Goal: Task Accomplishment & Management: Use online tool/utility

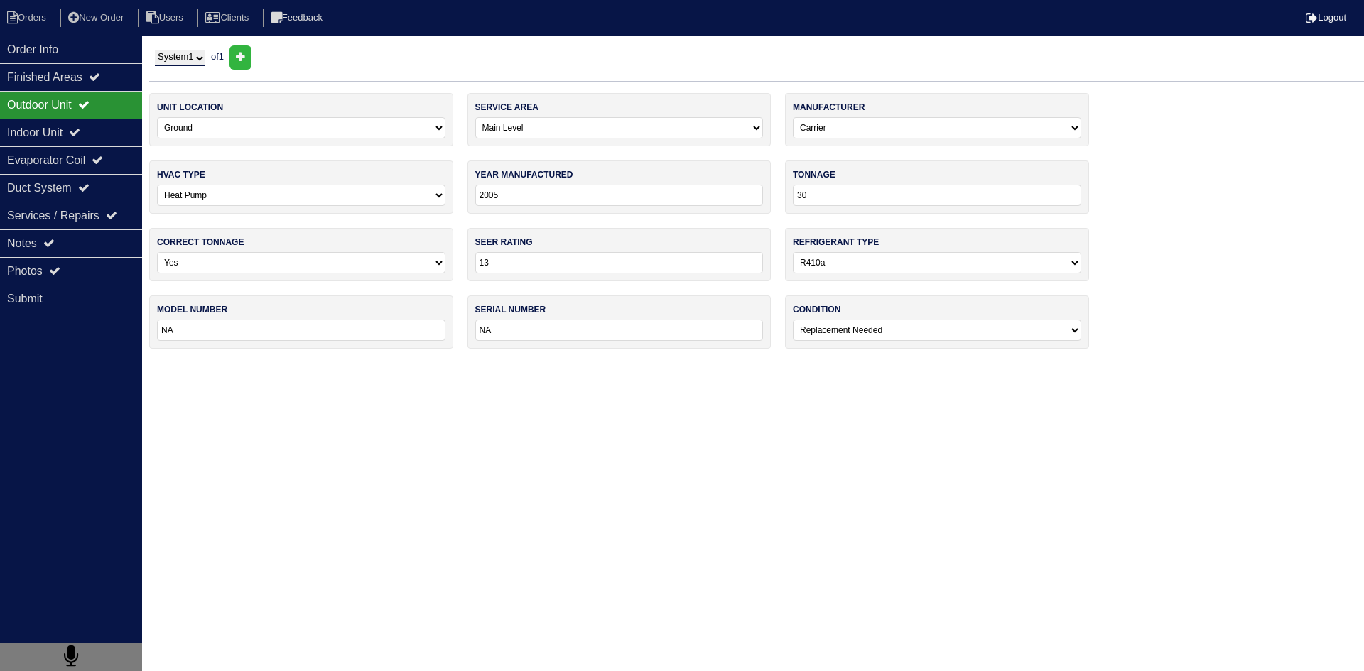
select select "0"
select select "Carrier"
select select "1"
select select "0"
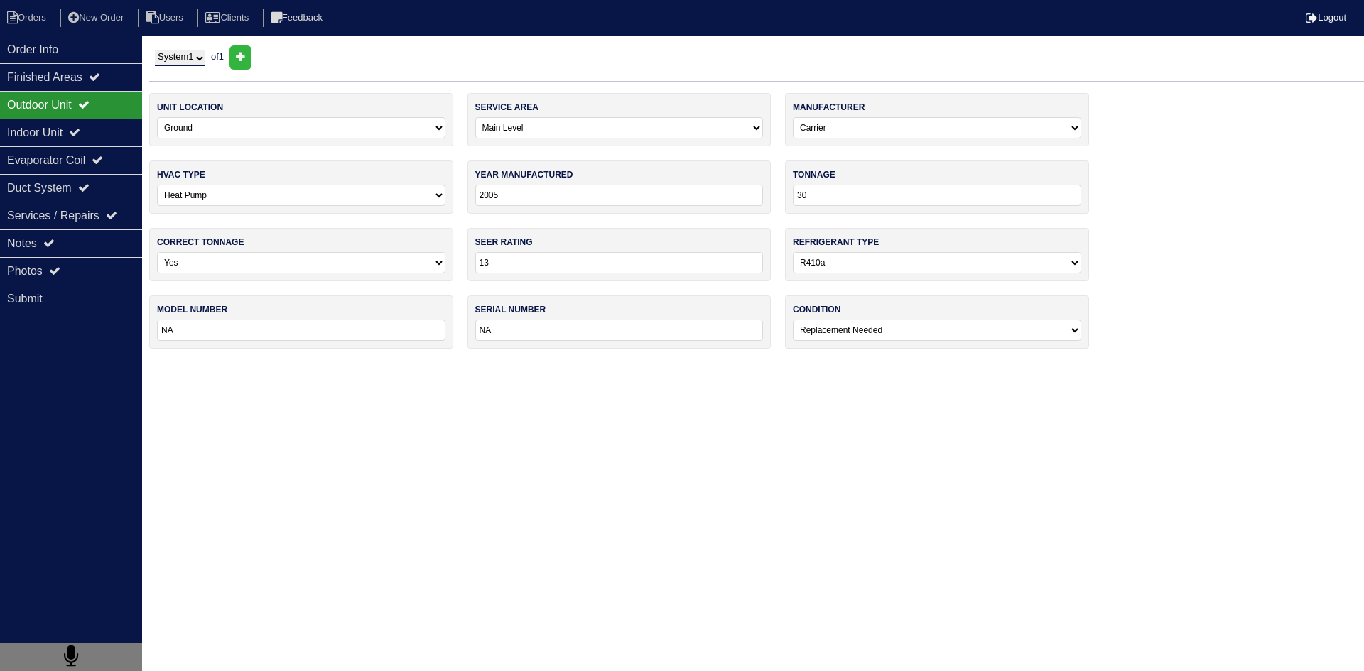
select select "1"
select select "2"
click at [51, 18] on li "Orders" at bounding box center [29, 18] width 58 height 19
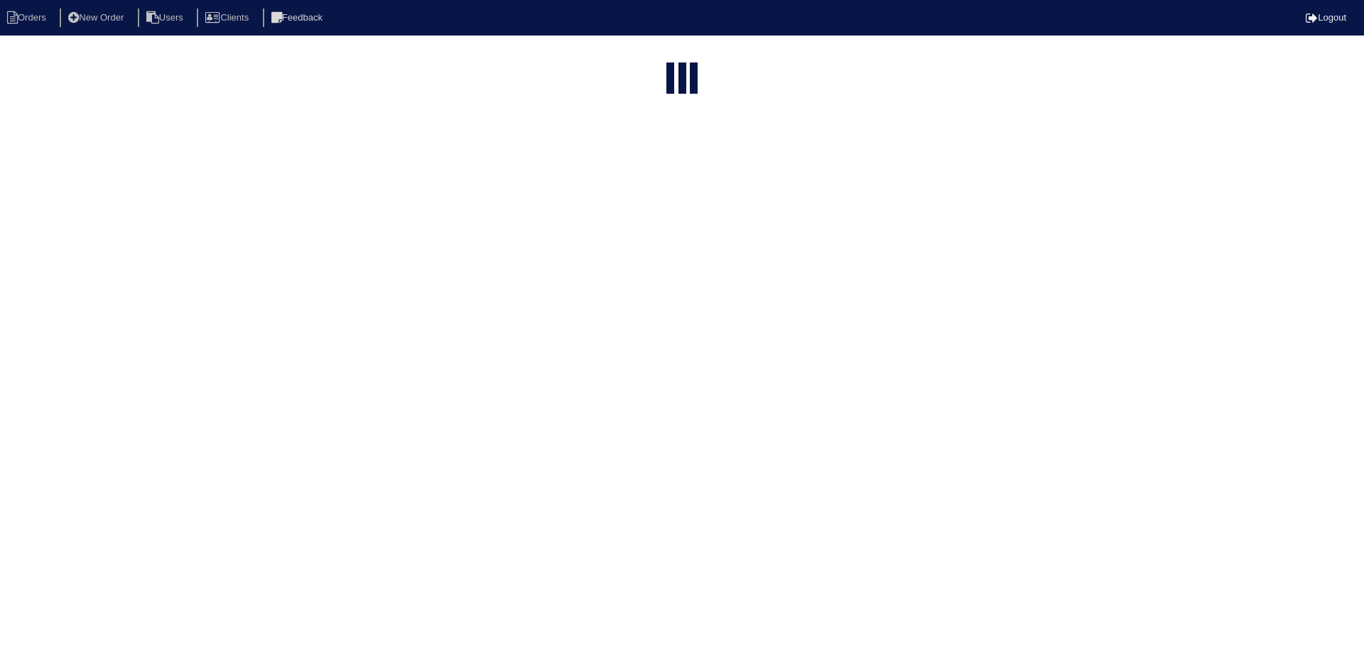
select select "15"
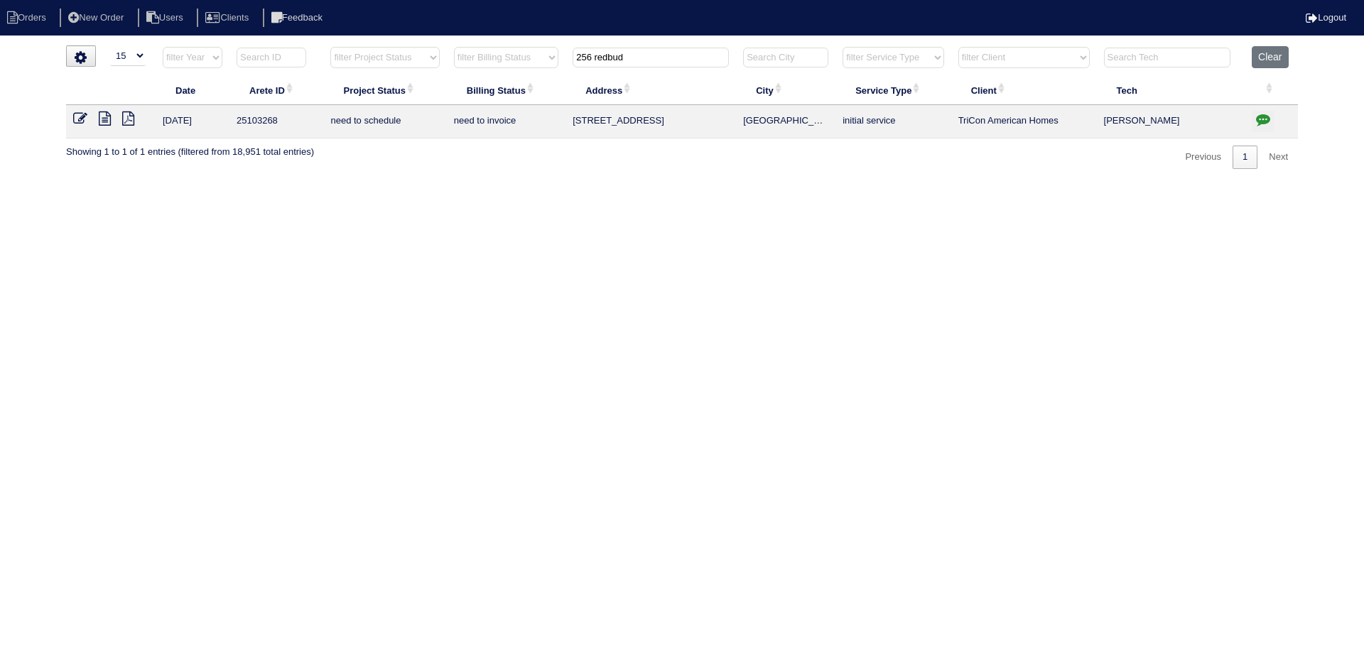
click at [663, 62] on input "256 redbud" at bounding box center [650, 58] width 156 height 20
type input "227 silver"
click at [104, 112] on icon at bounding box center [105, 119] width 12 height 14
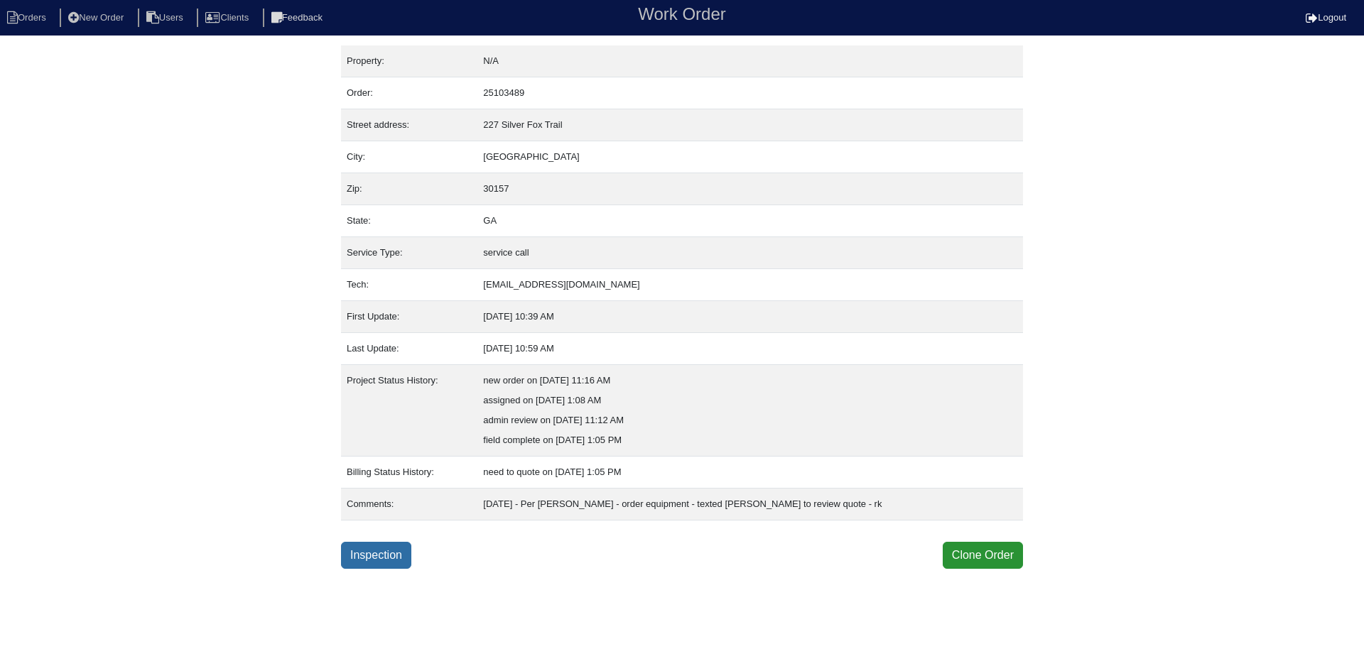
click at [362, 551] on link "Inspection" at bounding box center [376, 555] width 70 height 27
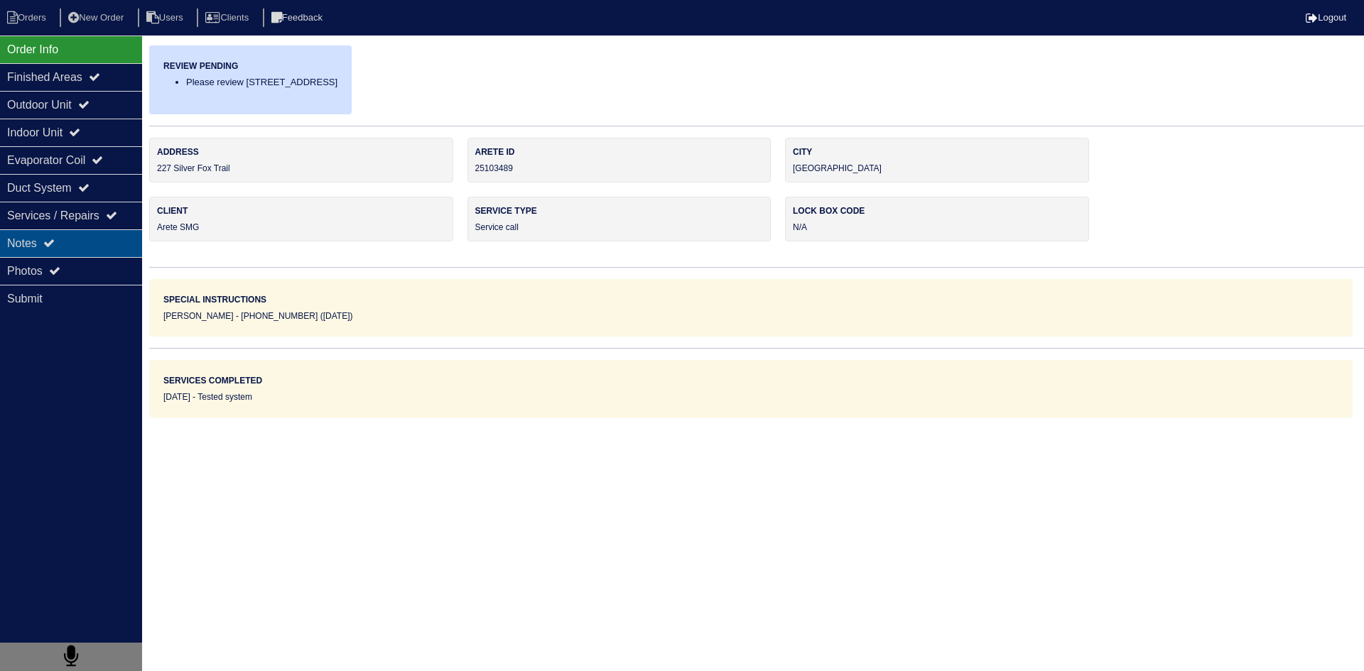
click at [90, 242] on div "Notes" at bounding box center [71, 243] width 142 height 28
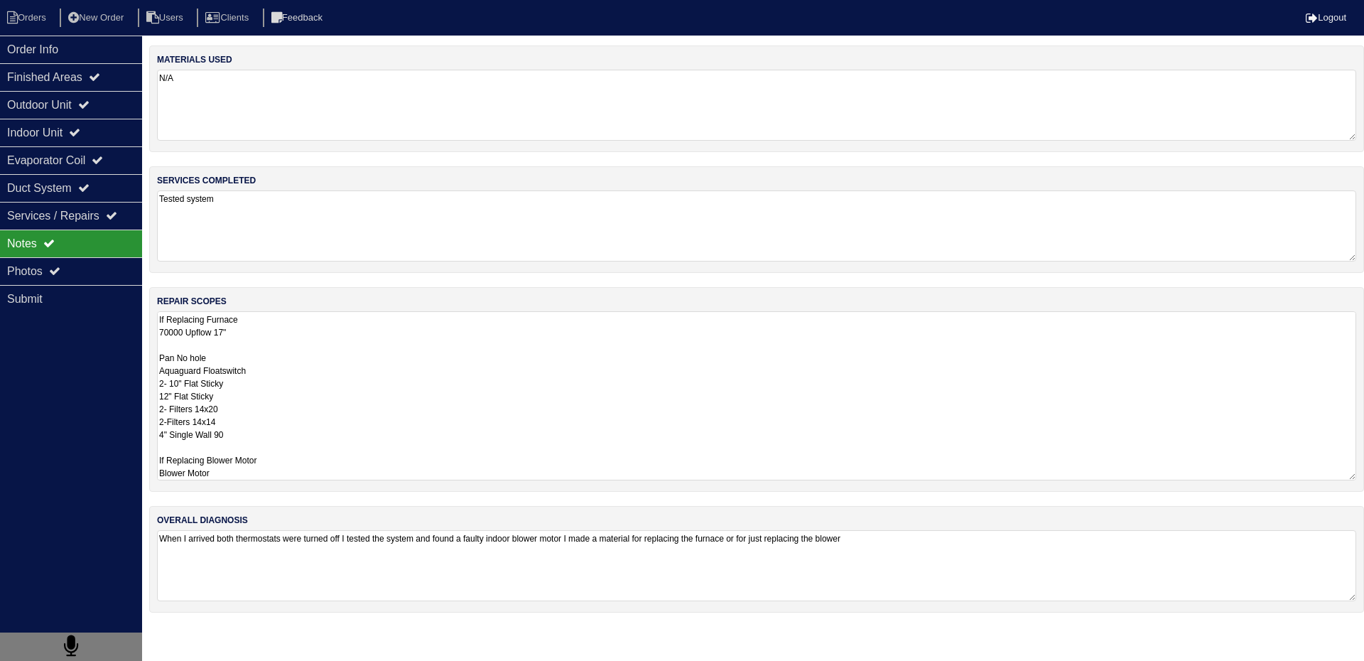
drag, startPoint x: 160, startPoint y: 319, endPoint x: 287, endPoint y: 435, distance: 172.4
click at [286, 436] on textarea "If Replacing Furnace 70000 Upflow 17" Pan No hole Aquaguard Floatswitch 2- 10" …" at bounding box center [756, 395] width 1199 height 169
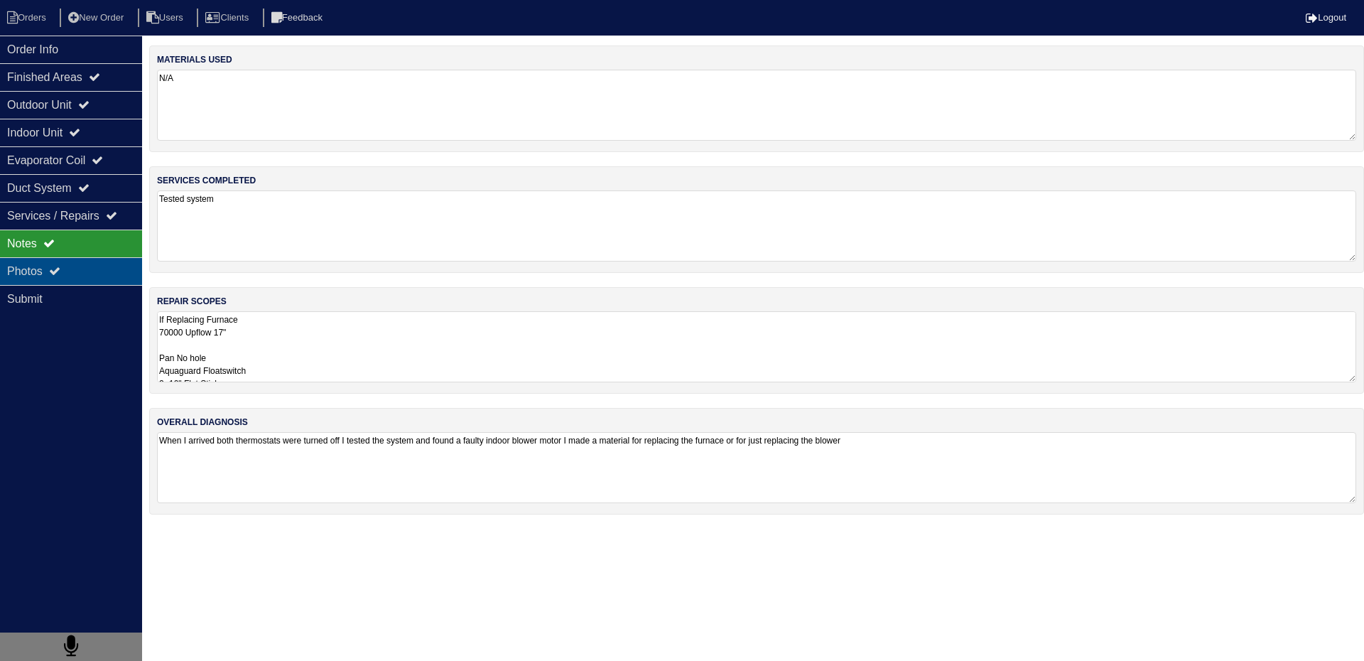
click at [111, 275] on div "Photos" at bounding box center [71, 271] width 142 height 28
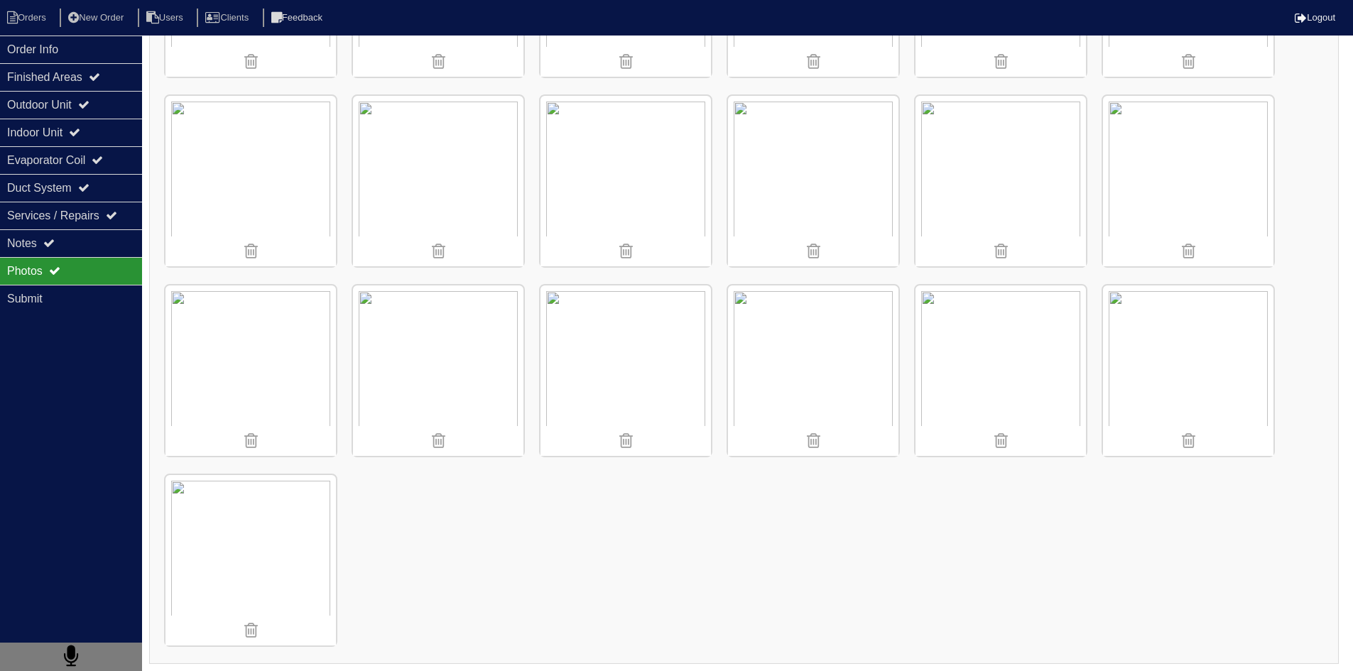
scroll to position [1305, 0]
click at [40, 14] on li "Orders" at bounding box center [29, 18] width 58 height 19
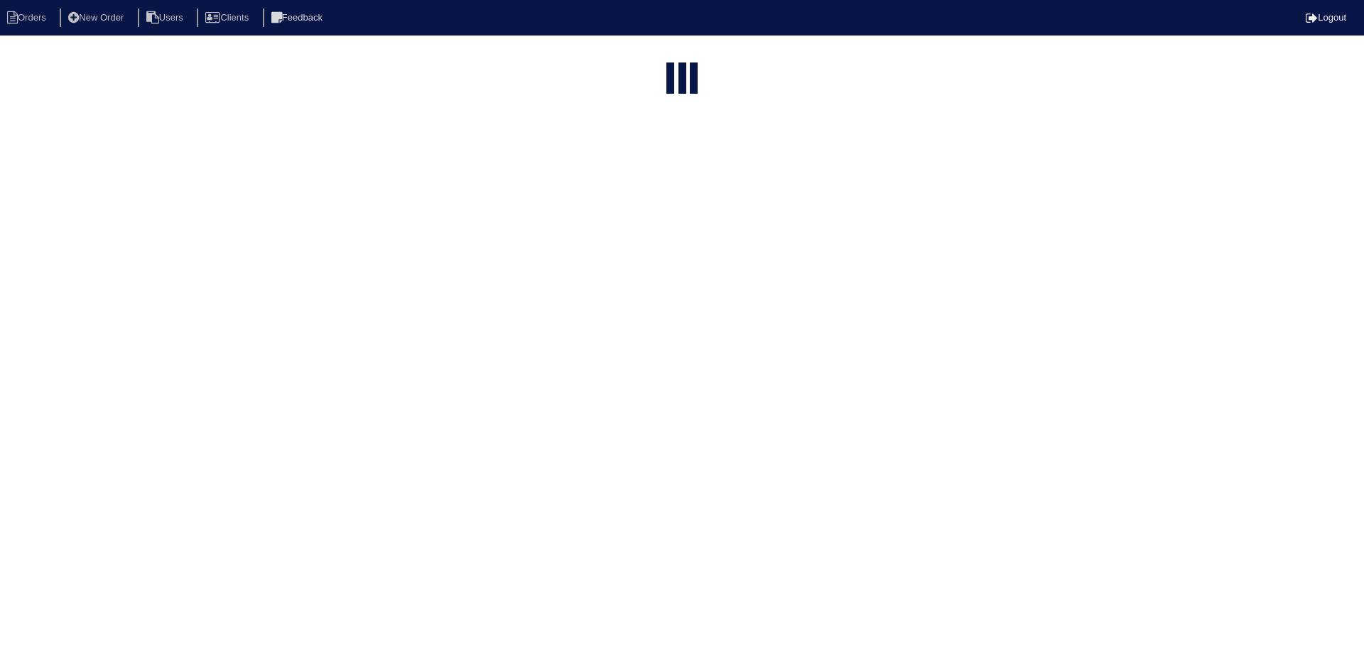
select select "15"
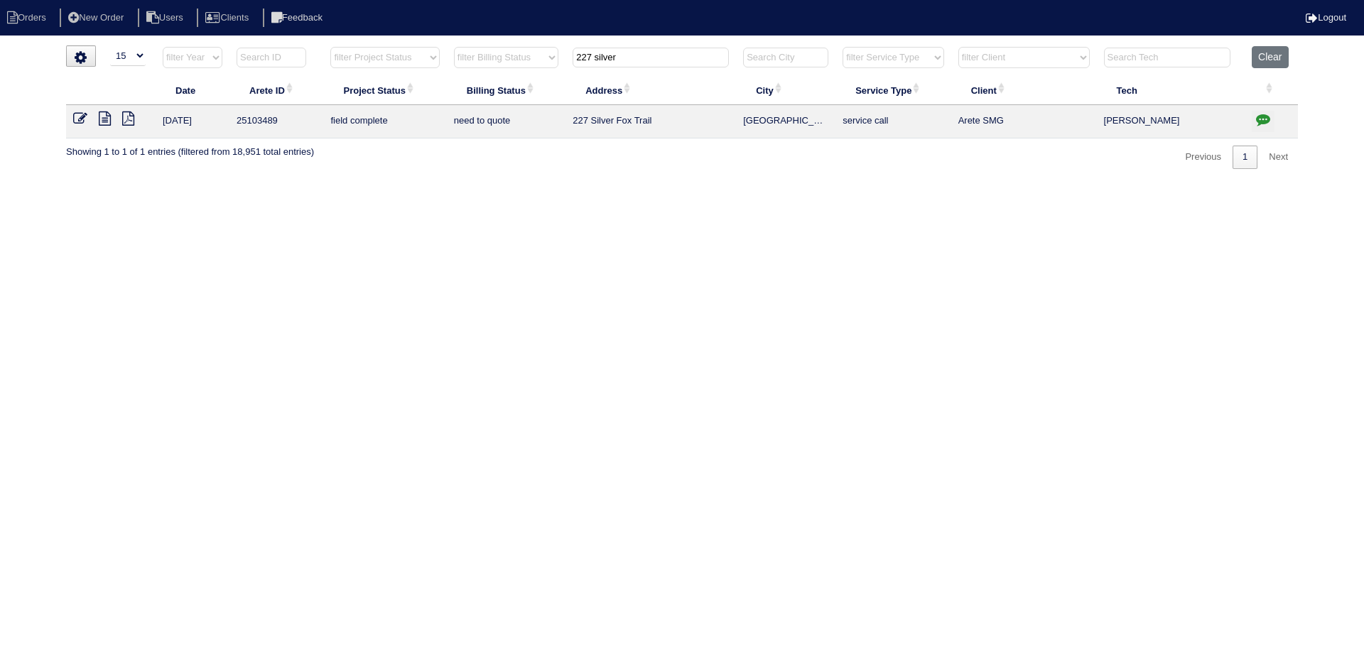
drag, startPoint x: 692, startPoint y: 59, endPoint x: 499, endPoint y: 63, distance: 192.5
click at [500, 63] on tr "filter Year -- Any Year -- 2025 2024 2023 2022 2021 2020 2019 filter Project St…" at bounding box center [682, 60] width 1232 height 29
type input "1623 sparrow"
click at [103, 114] on icon at bounding box center [105, 119] width 12 height 14
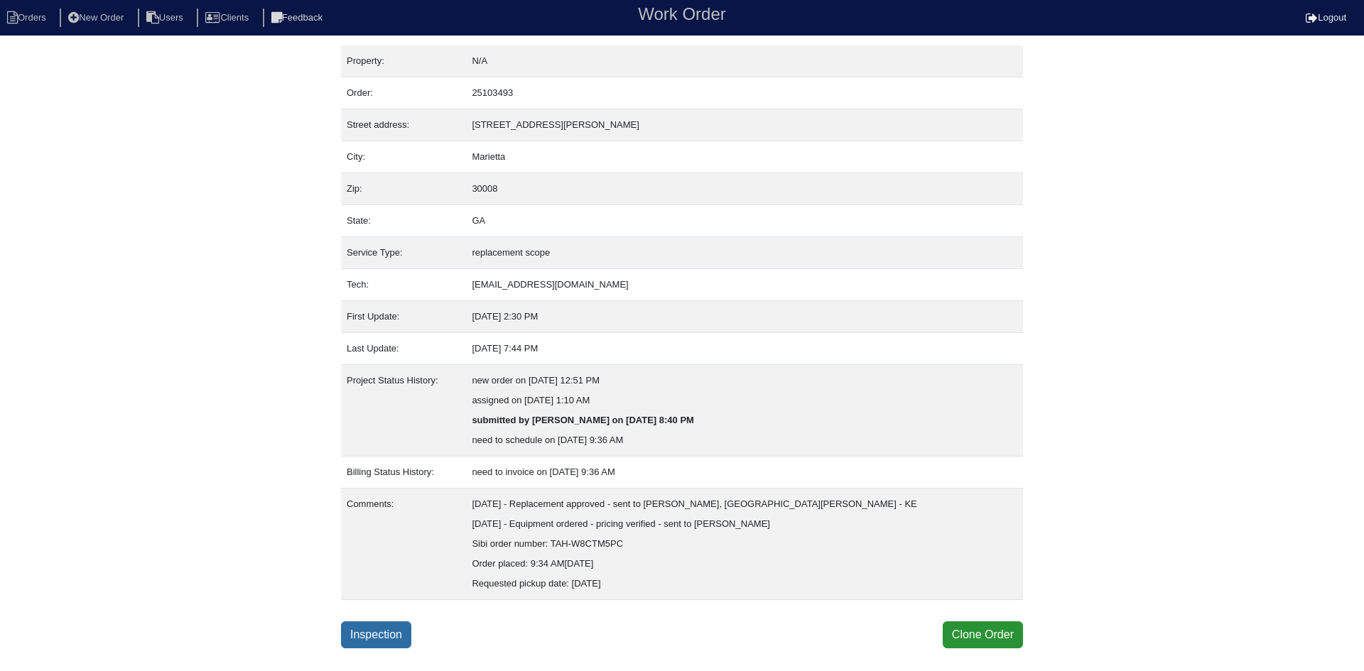
click at [361, 629] on link "Inspection" at bounding box center [376, 635] width 70 height 27
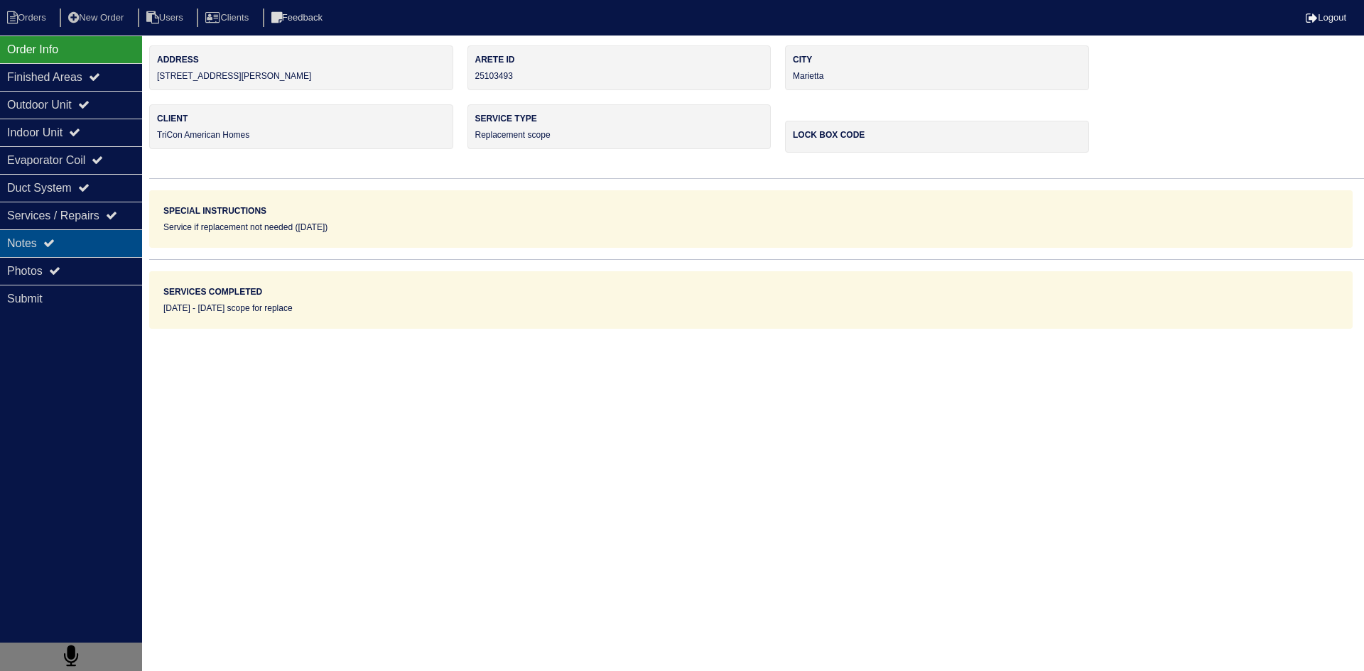
click at [80, 240] on div "Notes" at bounding box center [71, 243] width 142 height 28
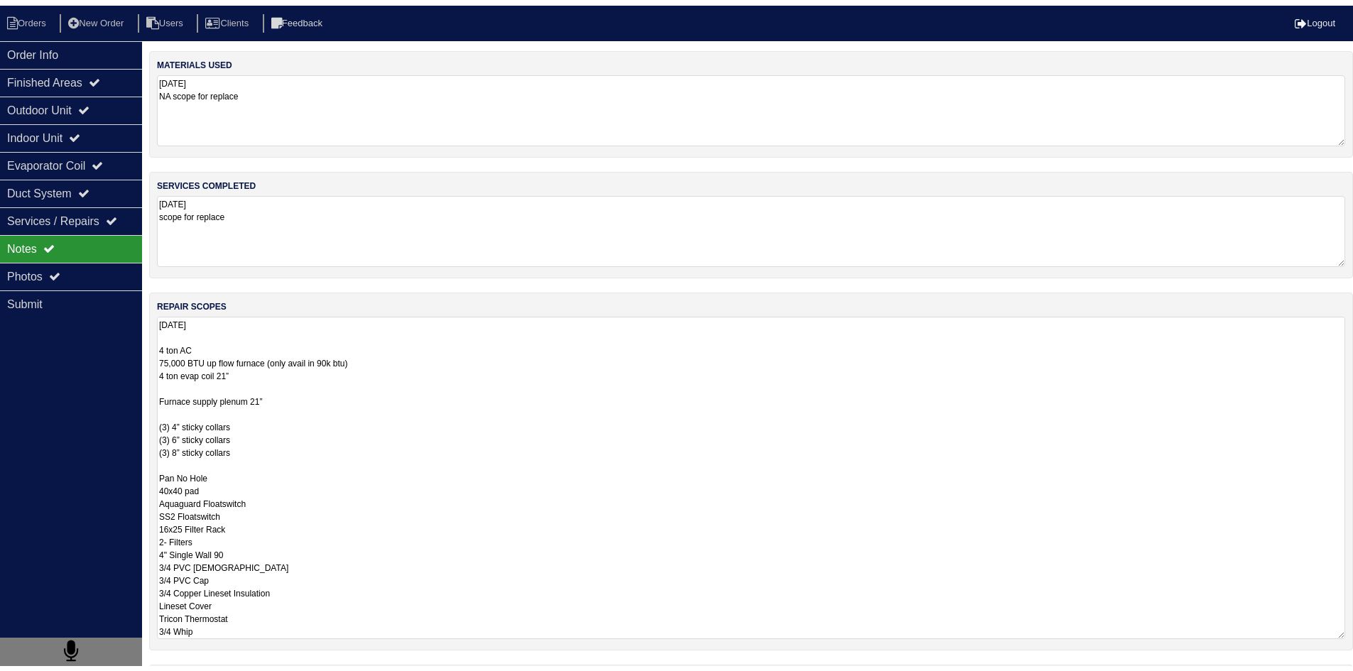
scroll to position [1, 0]
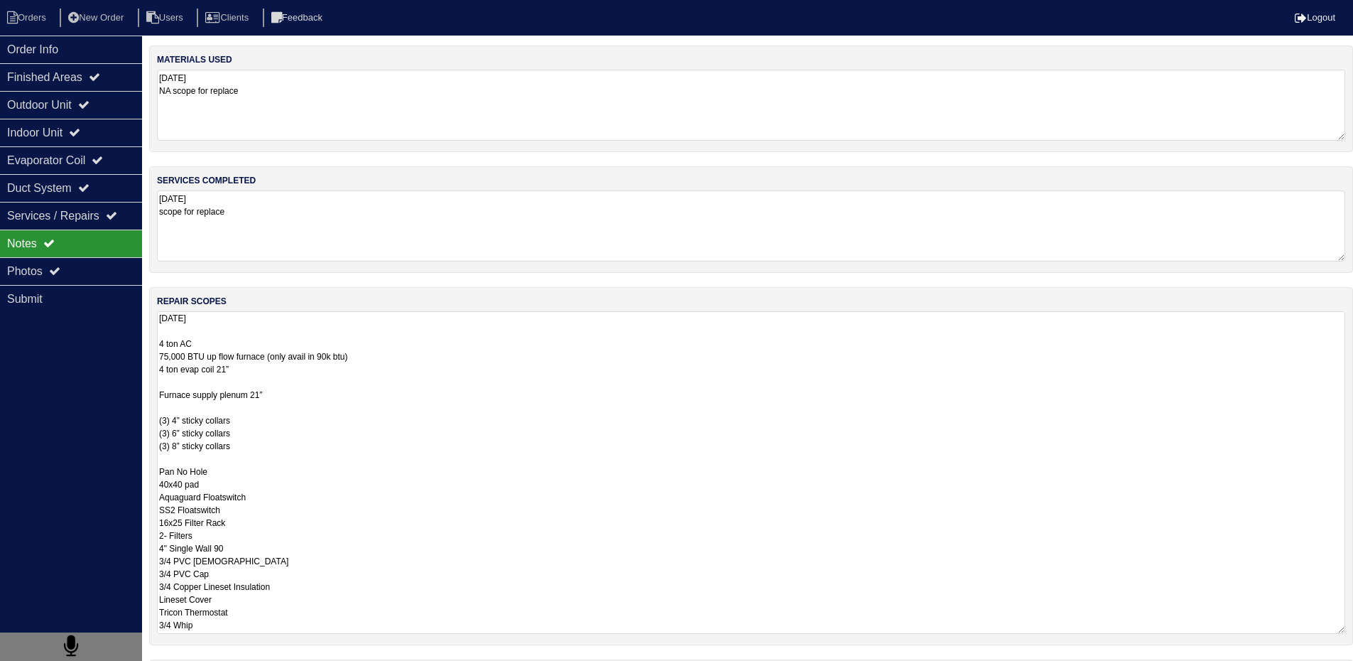
drag, startPoint x: 159, startPoint y: 347, endPoint x: 283, endPoint y: 639, distance: 316.6
click at [283, 639] on div "repair scopes [DATE] 4 ton AC 75,000 BTU up flow furnace (only avail in 90k btu…" at bounding box center [751, 466] width 1204 height 358
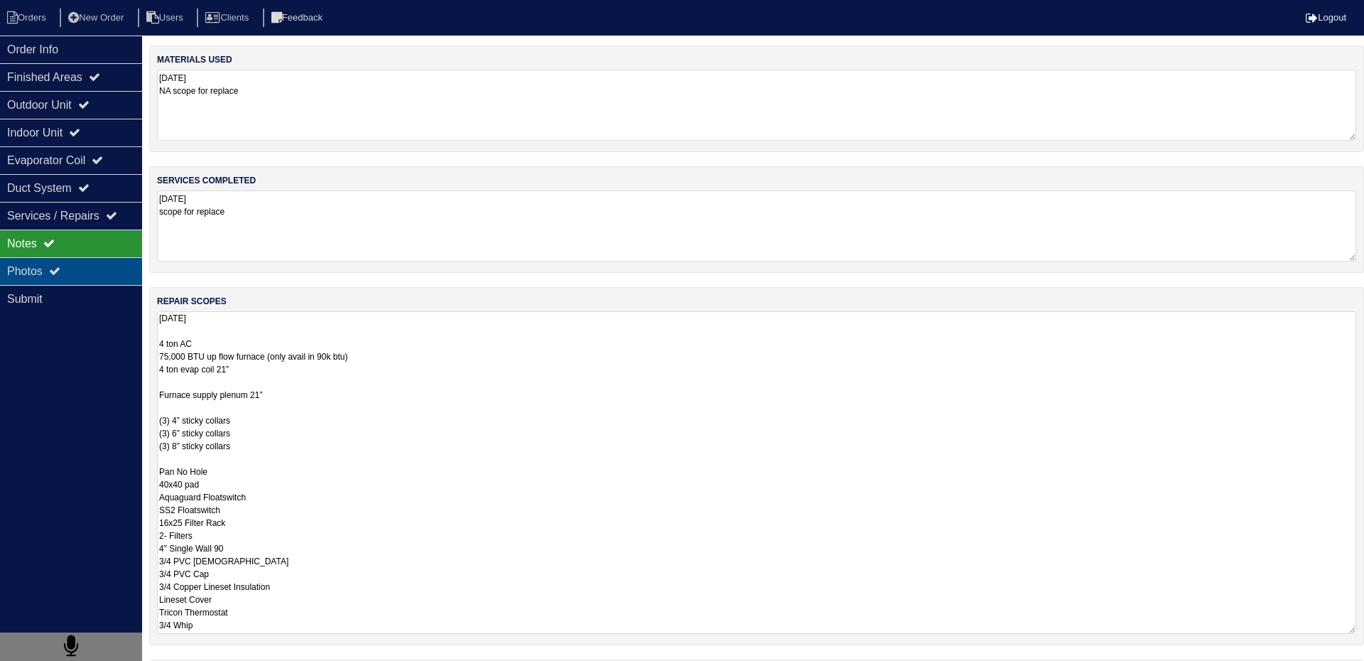
click at [68, 276] on div "Photos" at bounding box center [71, 271] width 142 height 28
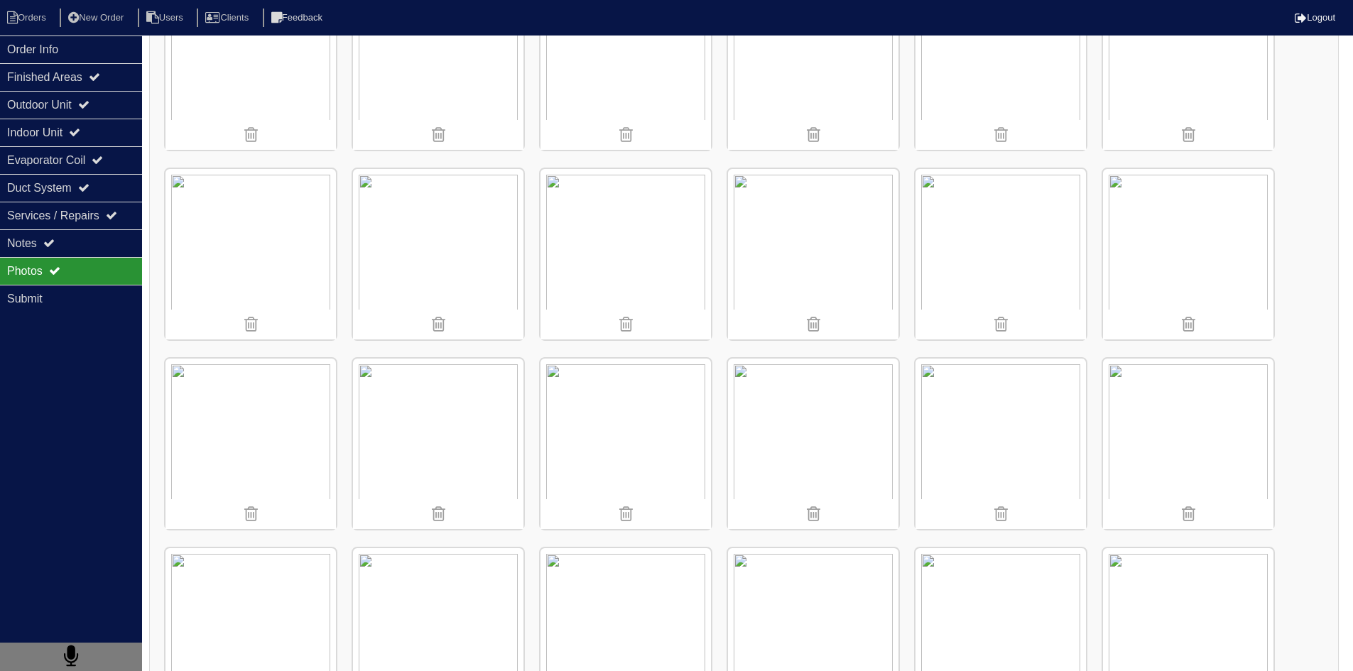
scroll to position [284, 0]
click at [72, 244] on div "Notes" at bounding box center [71, 243] width 142 height 28
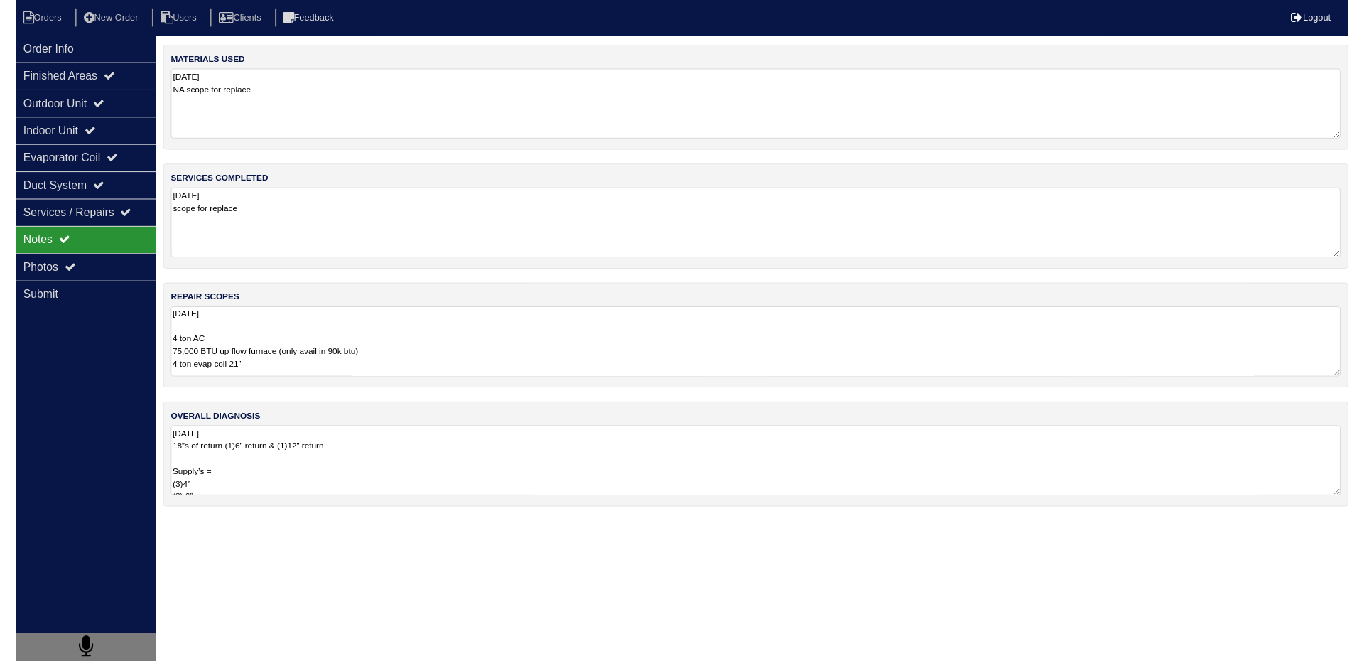
scroll to position [0, 0]
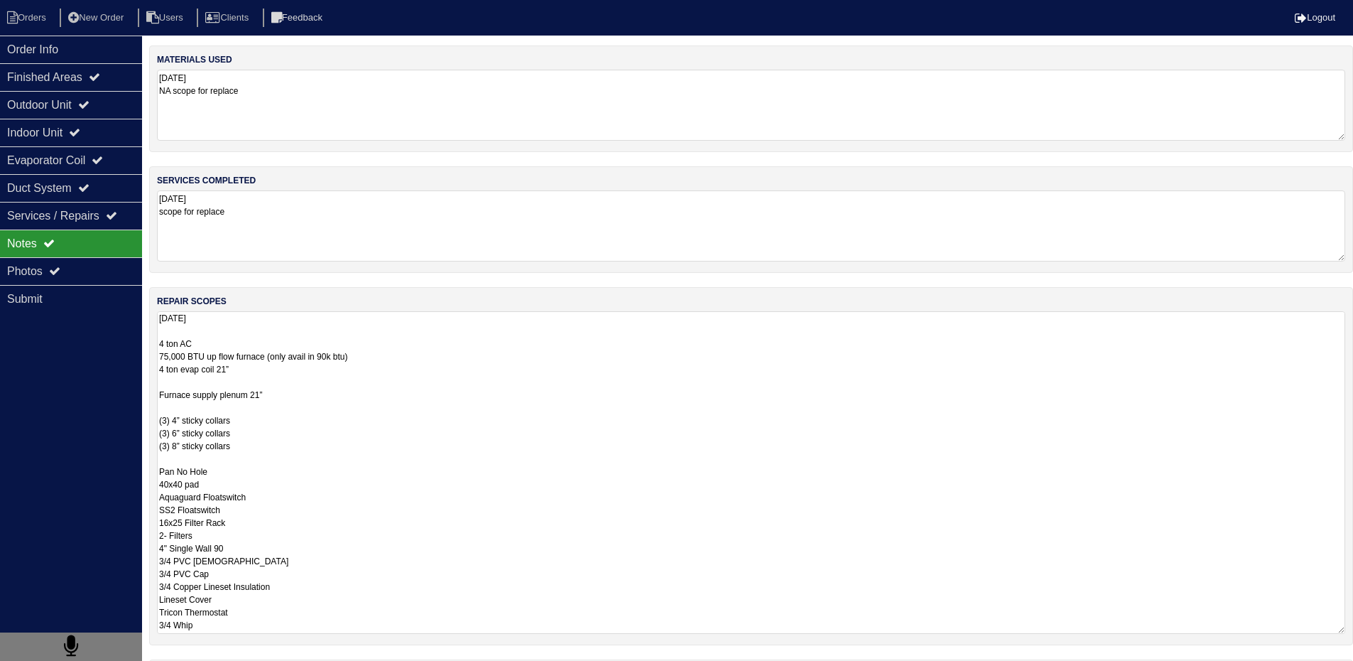
drag, startPoint x: 160, startPoint y: 345, endPoint x: 249, endPoint y: 638, distance: 305.8
click at [248, 638] on div "repair scopes [DATE] 4 ton AC 75,000 BTU up flow furnace (only avail in 90k btu…" at bounding box center [751, 466] width 1204 height 358
click at [92, 440] on div "Order Info Finished Areas Outdoor Unit Indoor Unit Evaporator Coil Duct System …" at bounding box center [71, 366] width 142 height 661
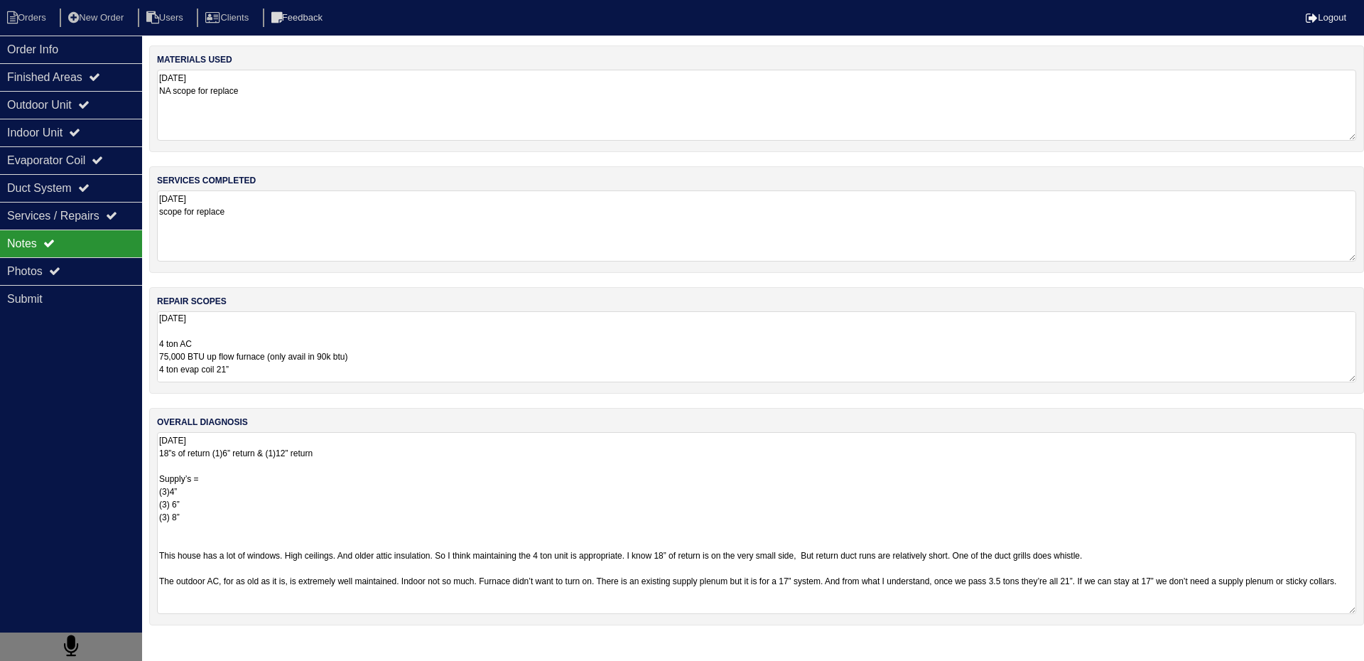
click at [268, 485] on textarea "[DATE] 18”s of return (1)6” return & (1)12” return Supply’s = (3)4” (3) 6” (3) …" at bounding box center [756, 523] width 1199 height 182
